Goal: Task Accomplishment & Management: Use online tool/utility

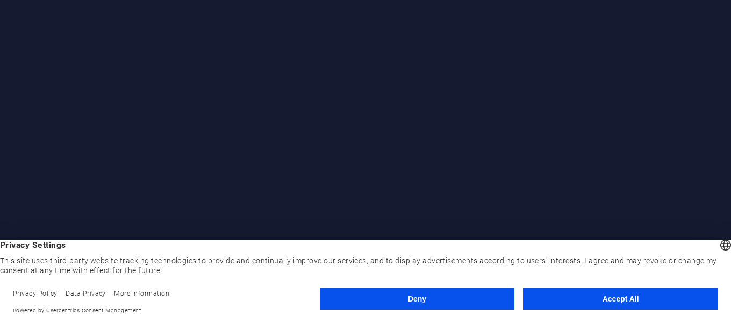
click at [634, 295] on button "Accept All" at bounding box center [620, 299] width 195 height 22
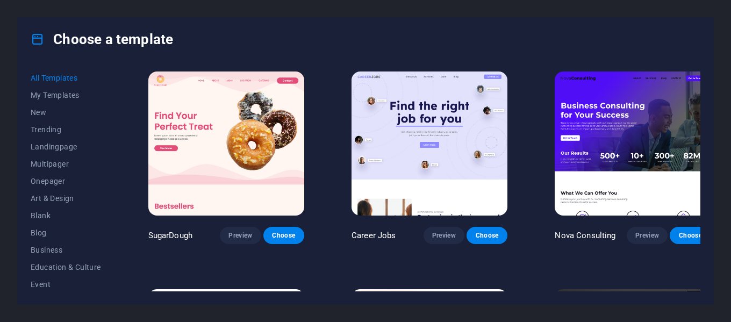
click at [275, 25] on div "Choose a template" at bounding box center [366, 39] width 696 height 43
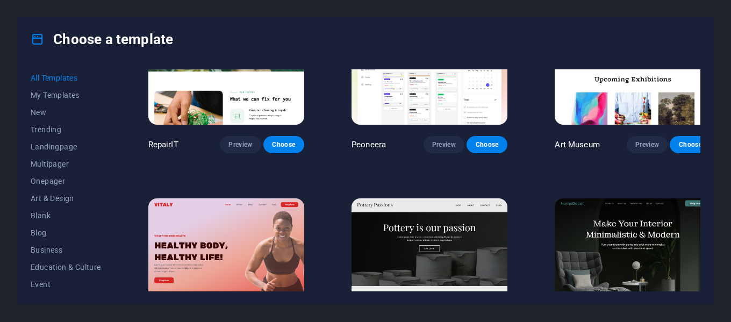
scroll to position [323, 0]
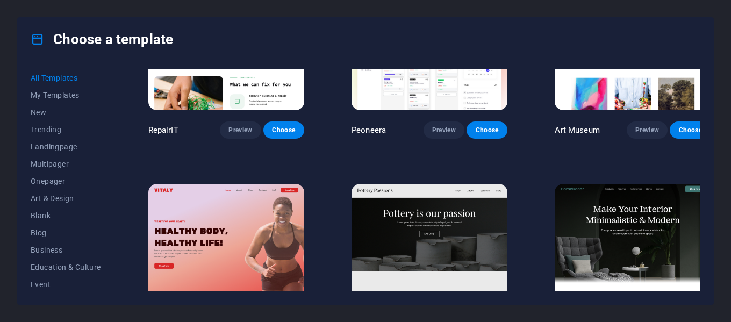
click at [609, 221] on img at bounding box center [633, 256] width 156 height 144
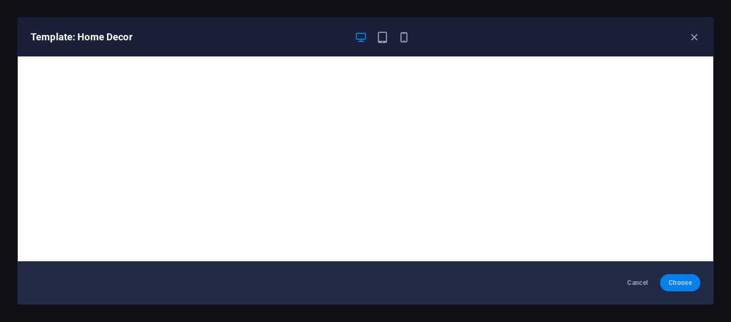
click at [680, 279] on span "Choose" at bounding box center [680, 283] width 23 height 9
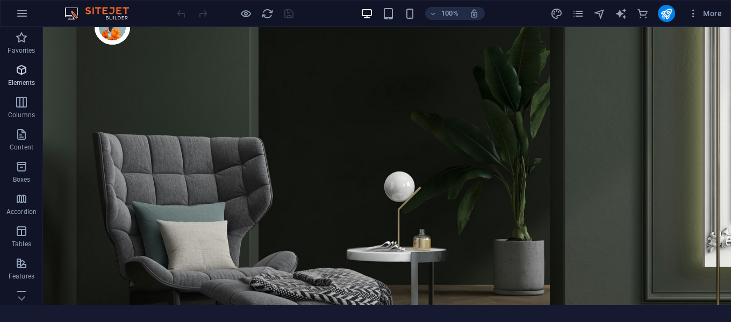
click at [26, 73] on icon "button" at bounding box center [21, 69] width 13 height 13
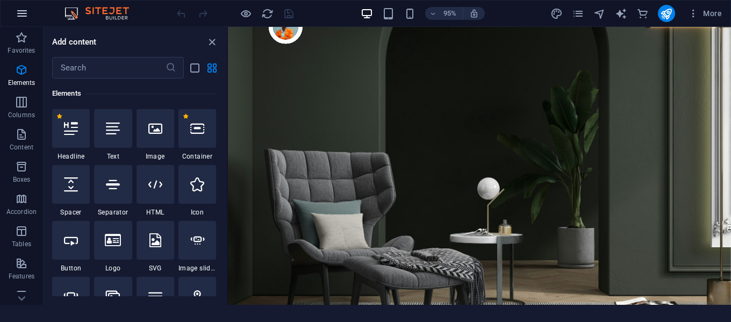
click at [17, 15] on icon "button" at bounding box center [22, 13] width 13 height 13
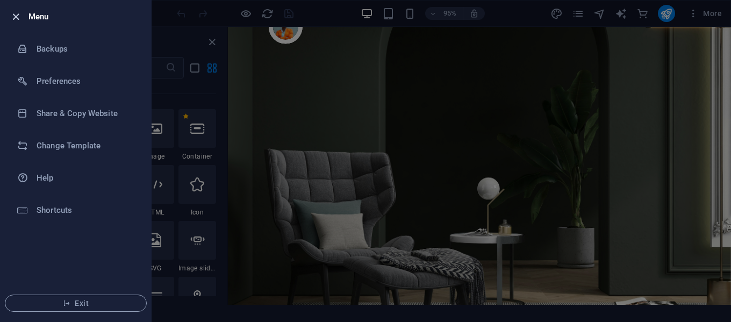
click at [19, 18] on icon "button" at bounding box center [16, 17] width 12 height 12
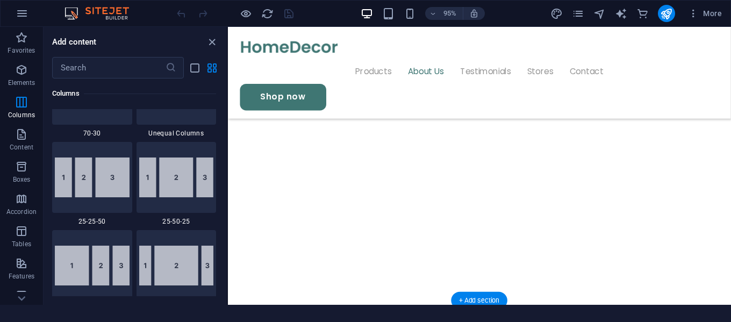
scroll to position [1452, 0]
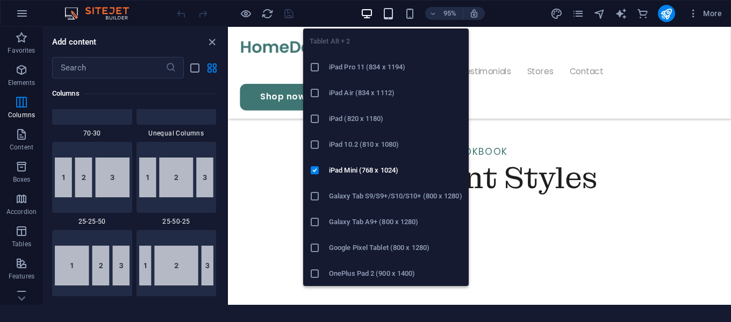
click at [393, 12] on icon "button" at bounding box center [388, 14] width 12 height 12
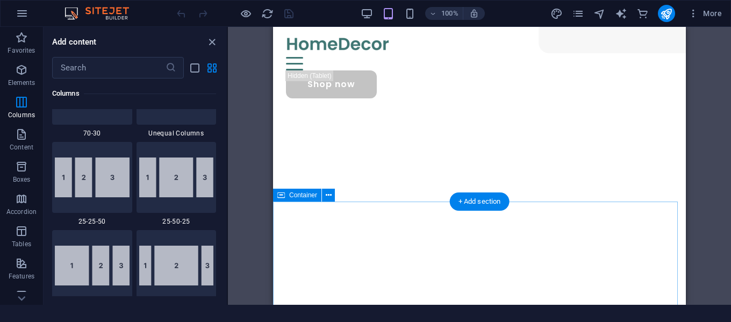
scroll to position [0, 0]
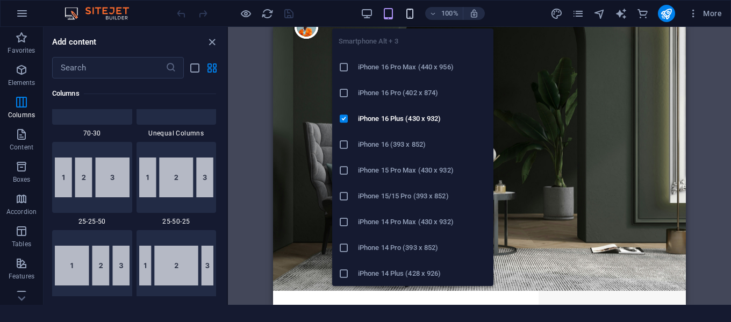
click at [412, 11] on icon "button" at bounding box center [410, 14] width 12 height 12
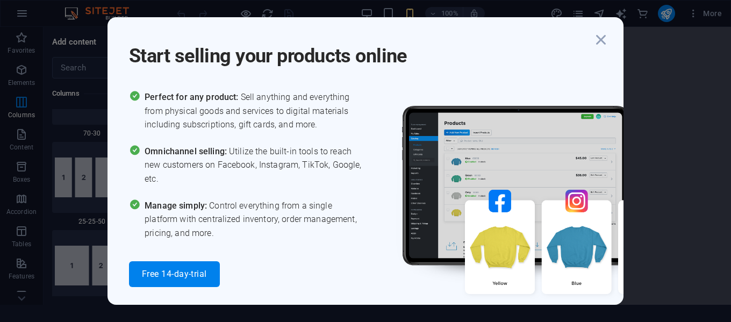
scroll to position [2568, 0]
click at [606, 41] on icon "button" at bounding box center [600, 39] width 19 height 19
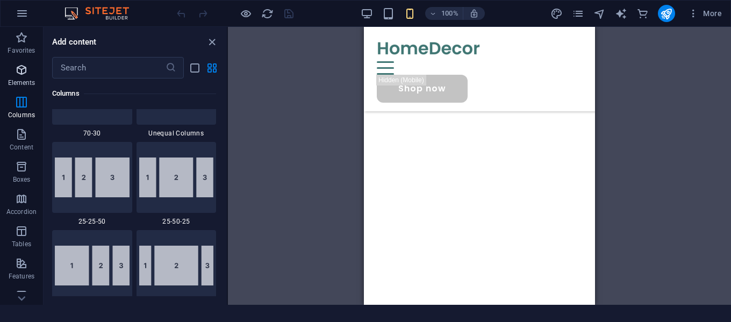
scroll to position [1600, 0]
click at [21, 9] on icon "button" at bounding box center [22, 13] width 13 height 13
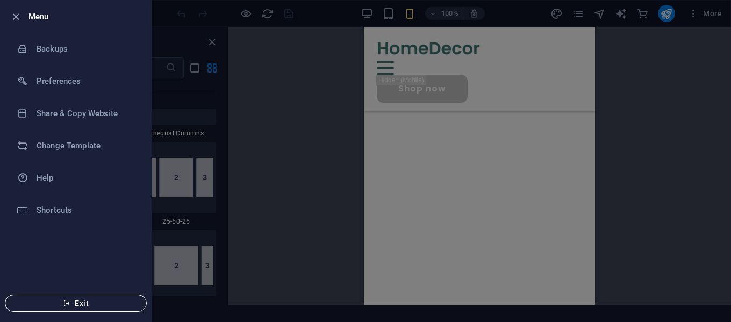
click at [71, 299] on span "Exit" at bounding box center [76, 303] width 124 height 9
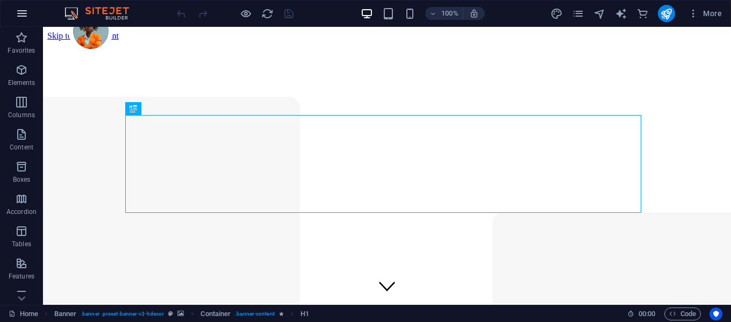
click at [24, 8] on icon "button" at bounding box center [22, 13] width 13 height 13
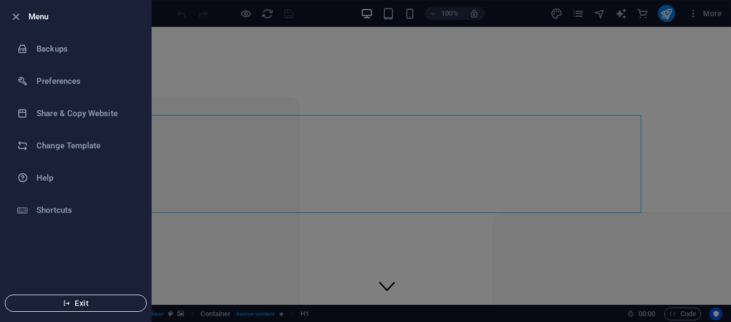
click at [73, 303] on span "Exit" at bounding box center [76, 303] width 124 height 9
